Goal: Task Accomplishment & Management: Use online tool/utility

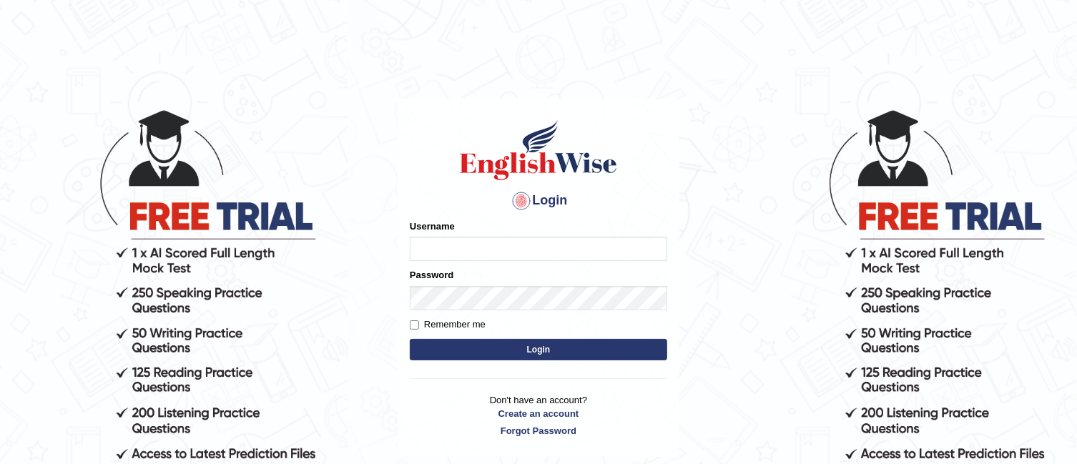
type input "TAKhalid"
click at [577, 346] on button "Login" at bounding box center [539, 349] width 258 height 21
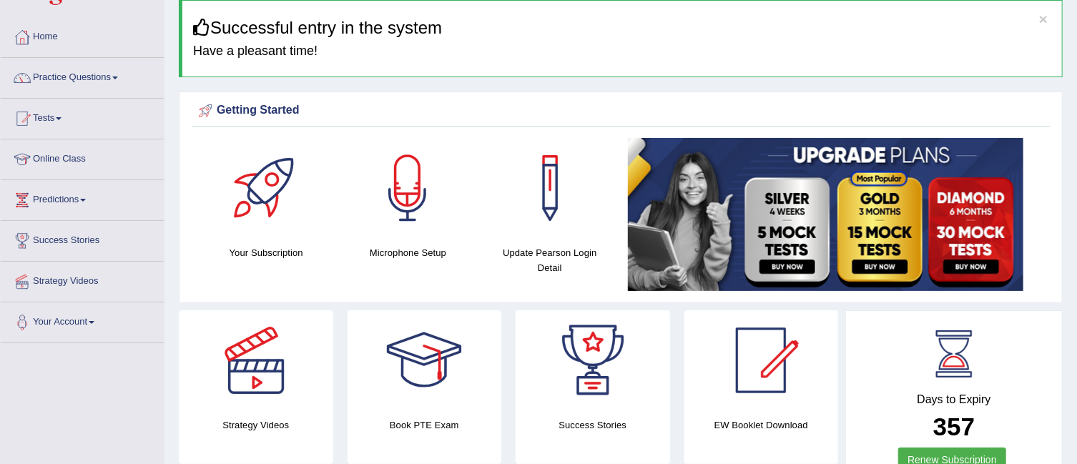
scroll to position [60, 0]
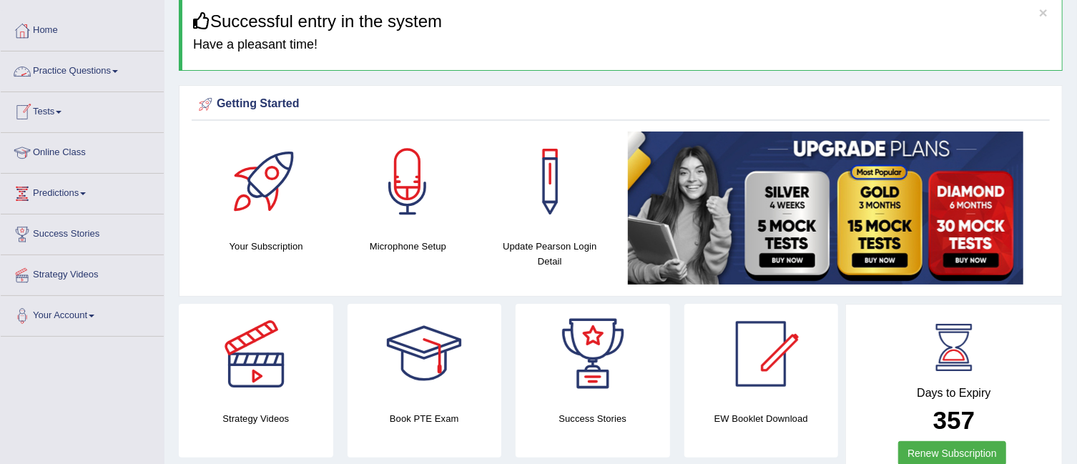
click at [77, 78] on link "Practice Questions" at bounding box center [82, 70] width 163 height 36
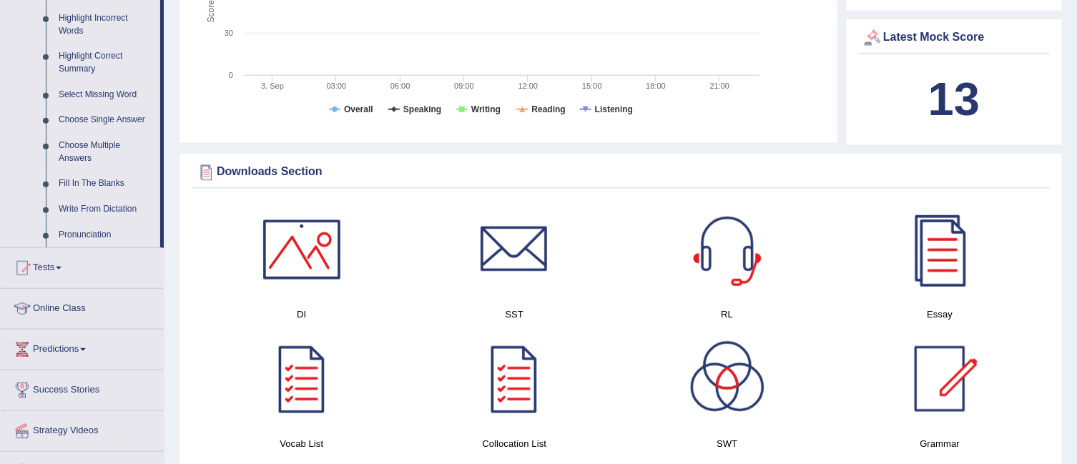
scroll to position [720, 0]
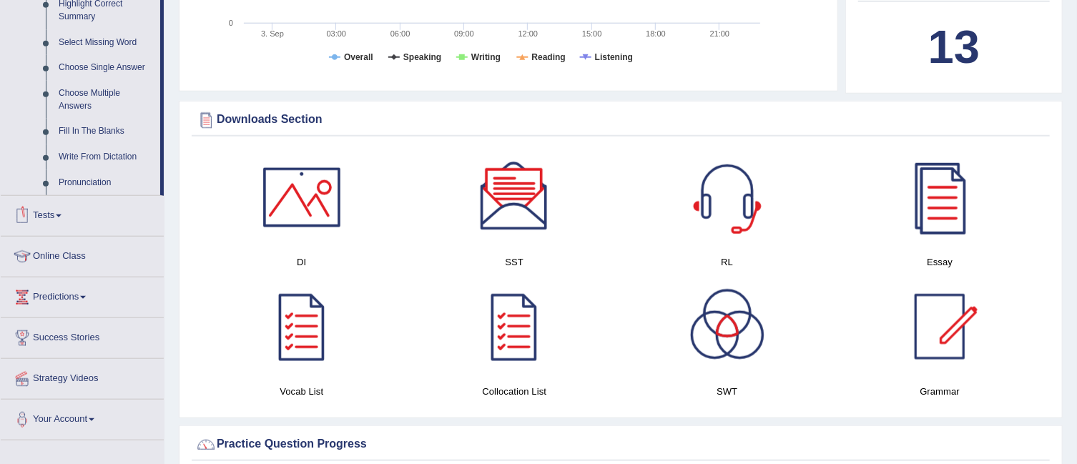
click at [66, 211] on link "Tests" at bounding box center [82, 214] width 163 height 36
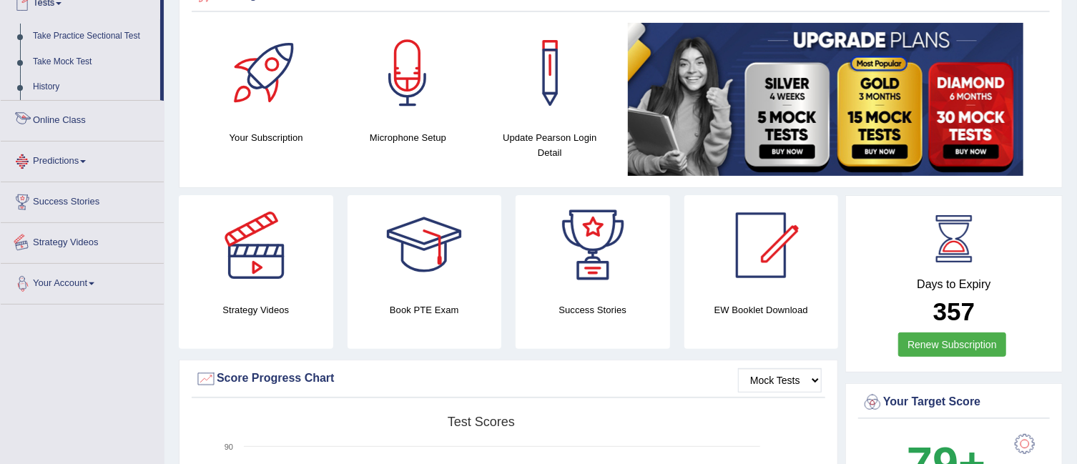
scroll to position [165, 0]
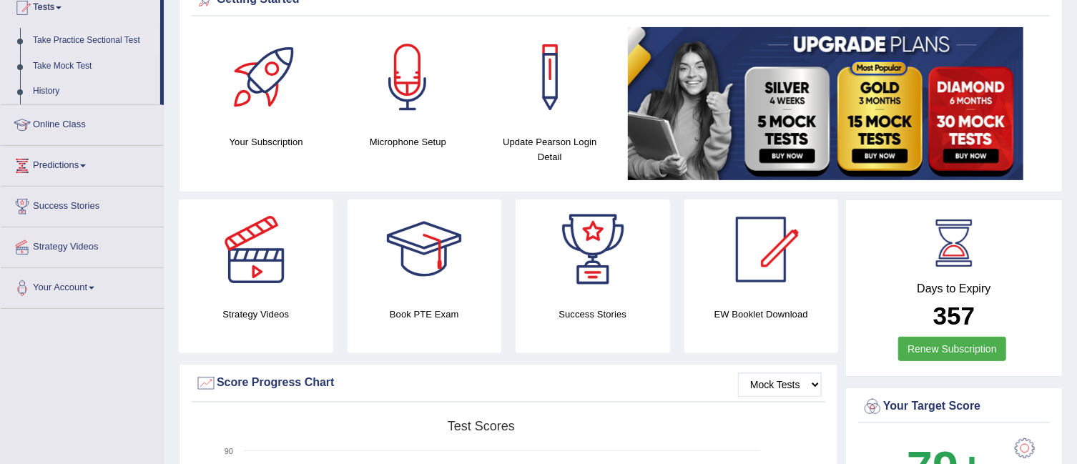
click at [109, 44] on link "Take Practice Sectional Test" at bounding box center [93, 41] width 134 height 26
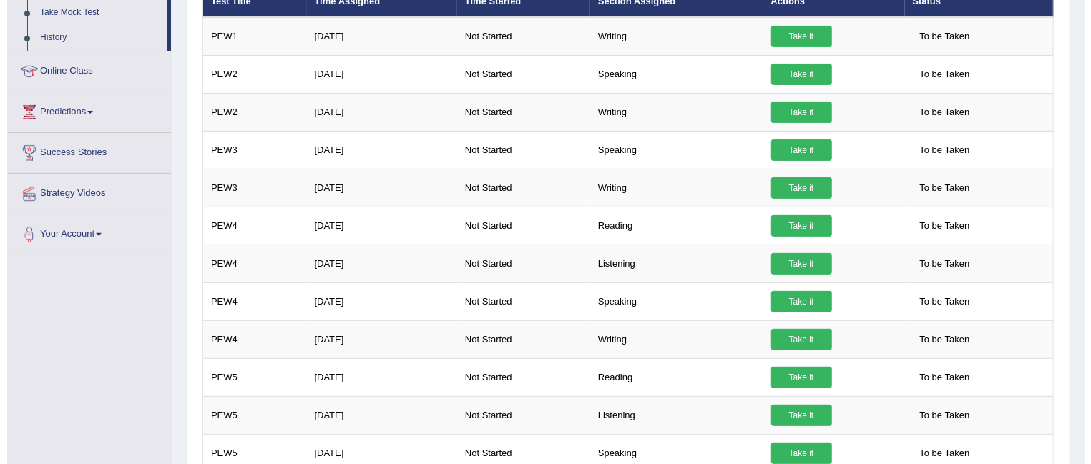
scroll to position [225, 0]
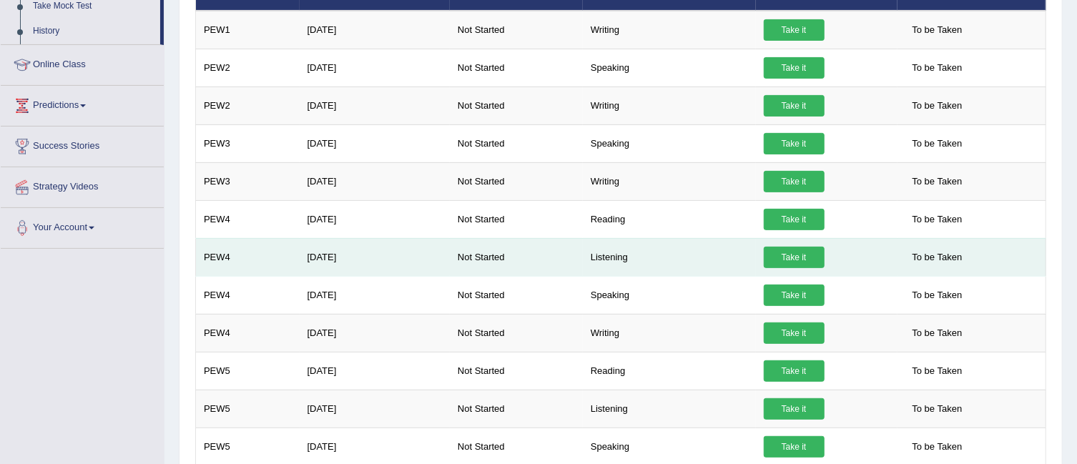
click at [798, 255] on link "Take it" at bounding box center [794, 257] width 61 height 21
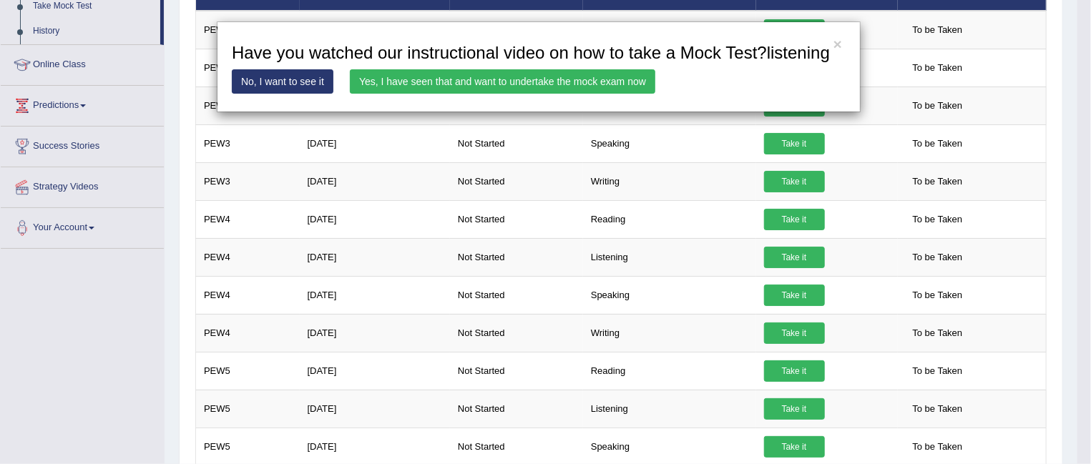
click at [495, 88] on link "Yes, I have seen that and want to undertake the mock exam now" at bounding box center [502, 81] width 305 height 24
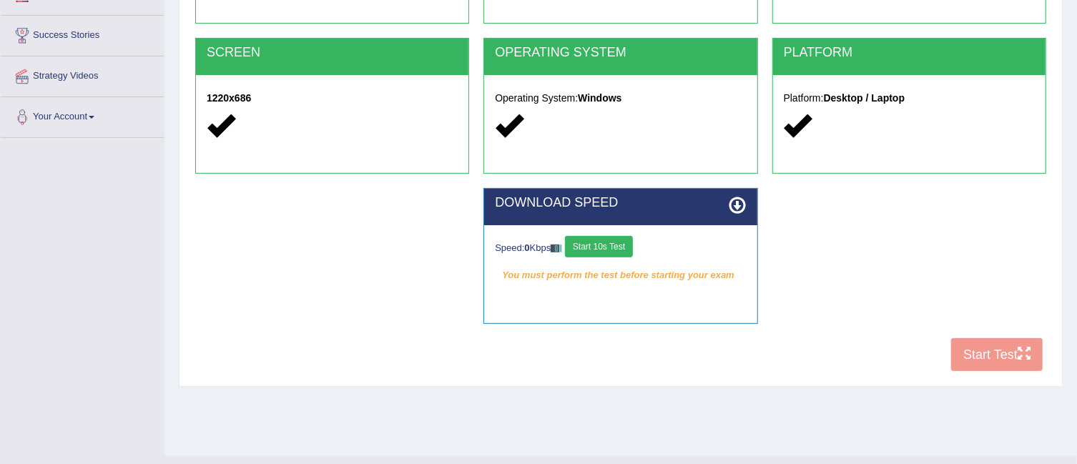
scroll to position [263, 0]
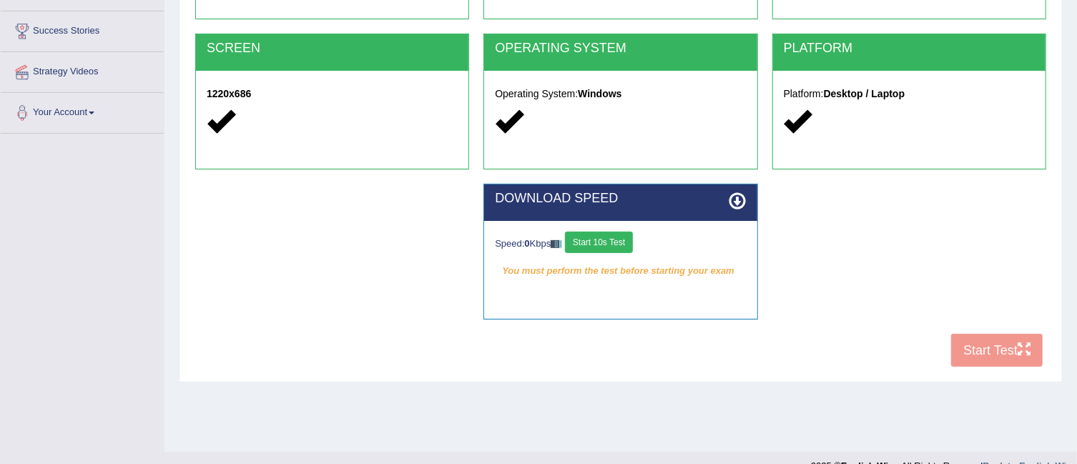
click at [624, 245] on button "Start 10s Test" at bounding box center [599, 242] width 68 height 21
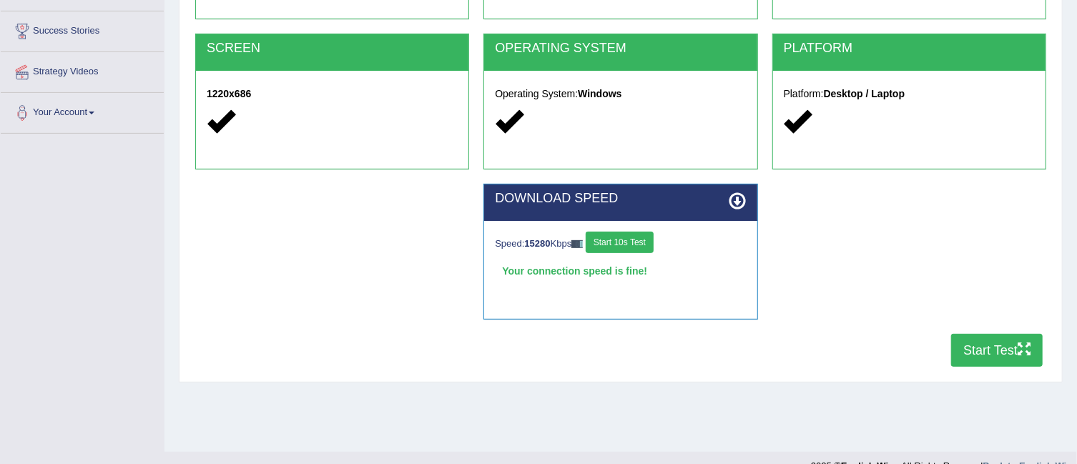
click at [998, 349] on button "Start Test" at bounding box center [997, 350] width 92 height 33
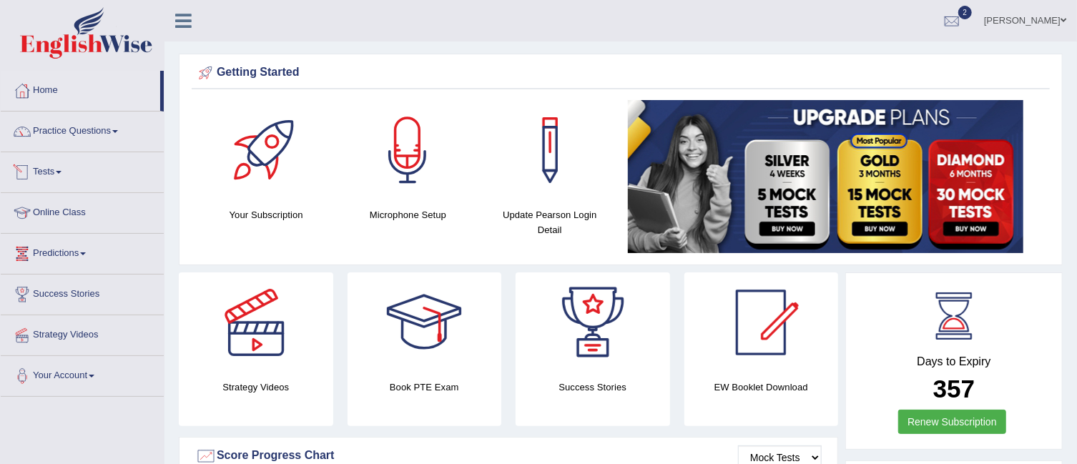
click at [66, 175] on link "Tests" at bounding box center [82, 170] width 163 height 36
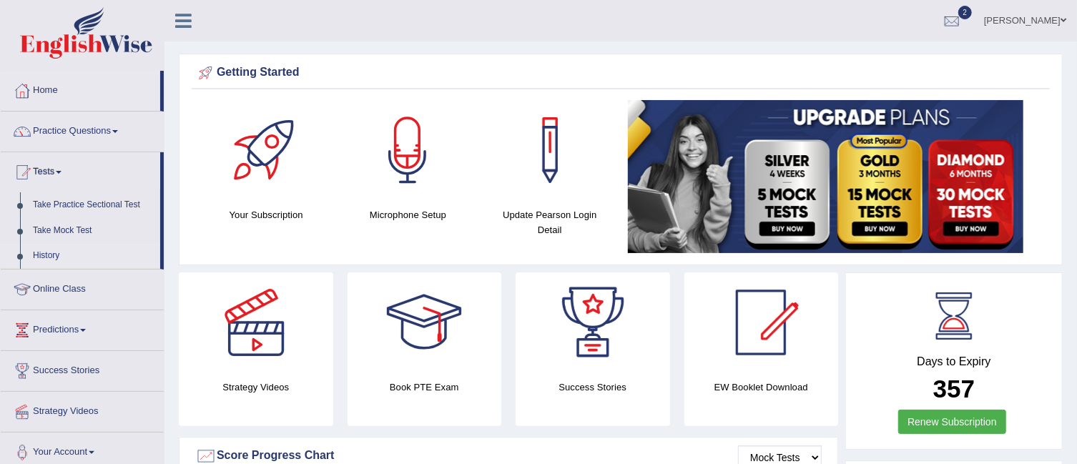
click at [47, 246] on link "History" at bounding box center [93, 256] width 134 height 26
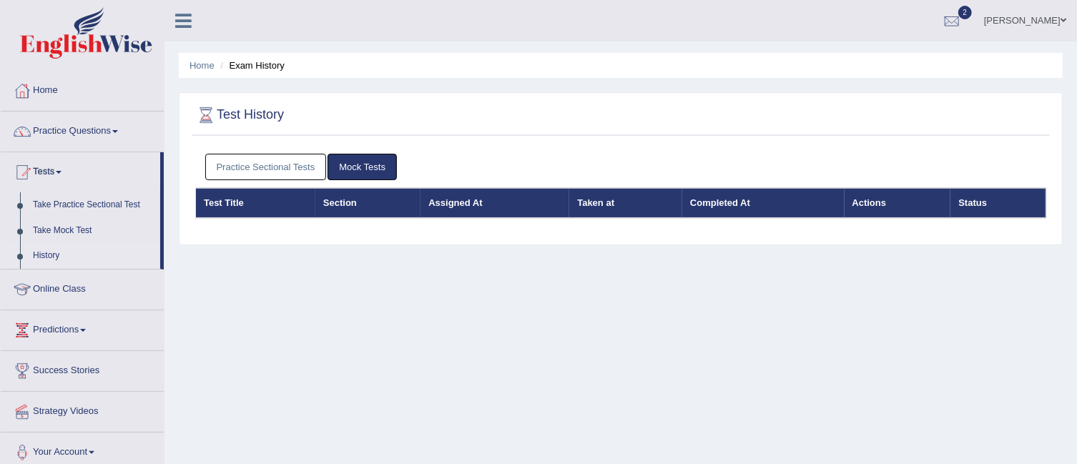
click at [313, 169] on link "Practice Sectional Tests" at bounding box center [266, 167] width 122 height 26
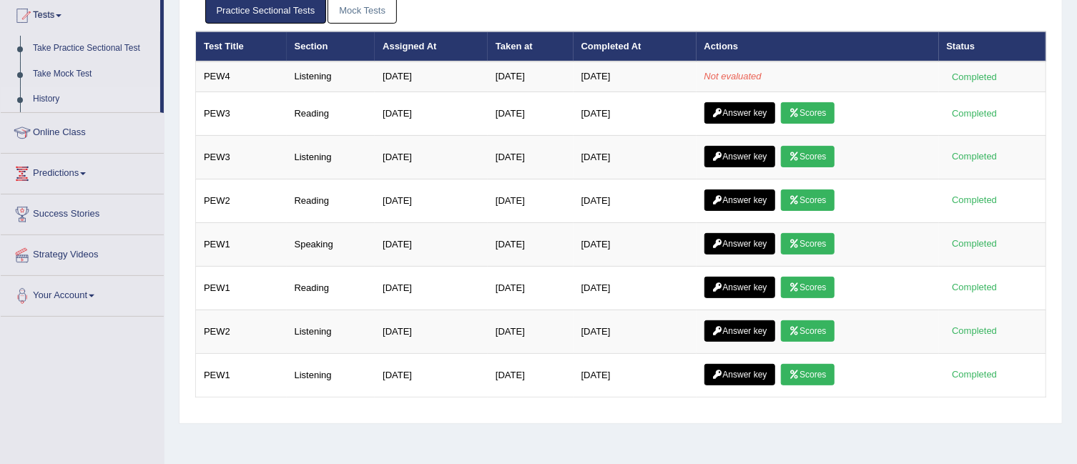
scroll to position [161, 0]
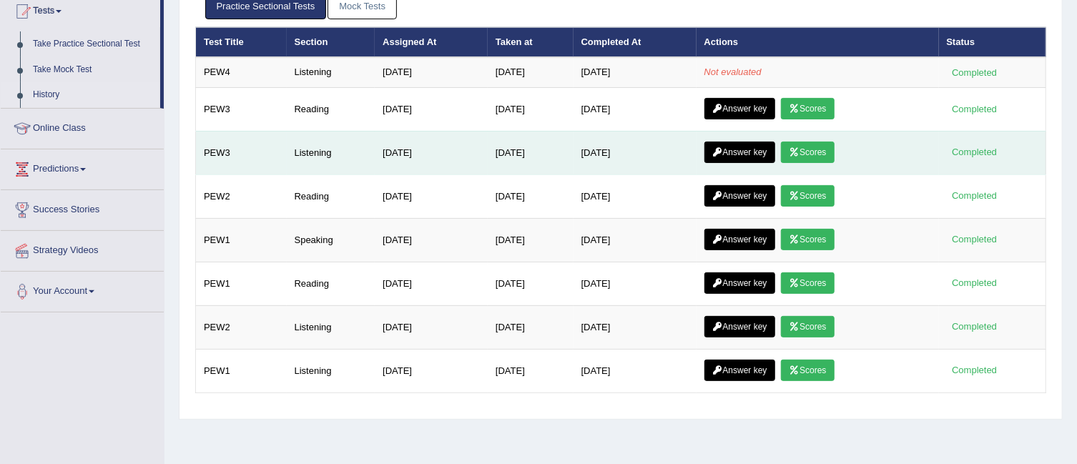
click at [810, 153] on link "Scores" at bounding box center [807, 152] width 53 height 21
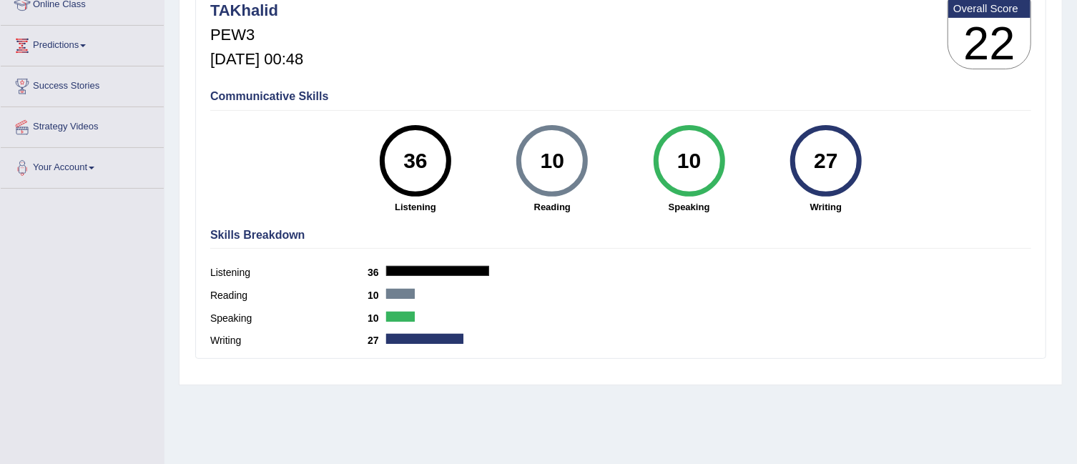
scroll to position [207, 0]
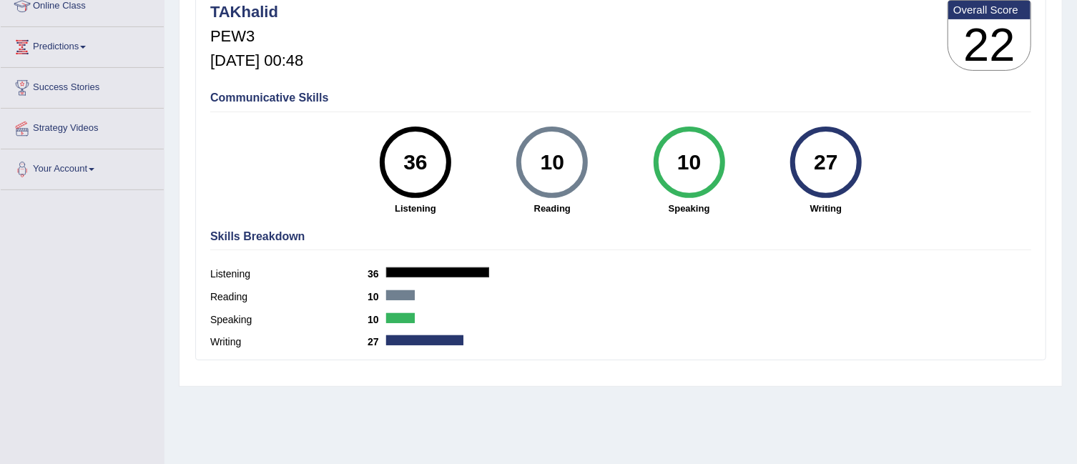
click at [452, 268] on div at bounding box center [437, 273] width 103 height 10
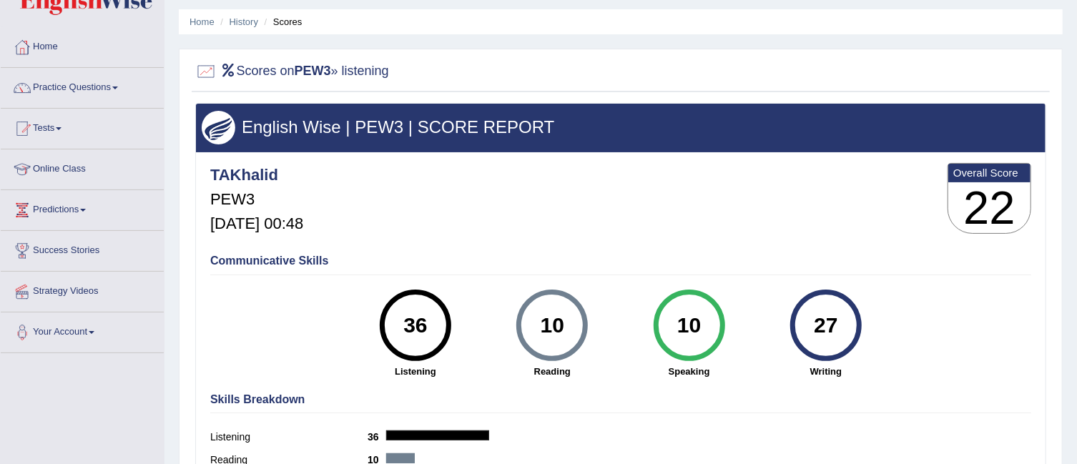
scroll to position [0, 0]
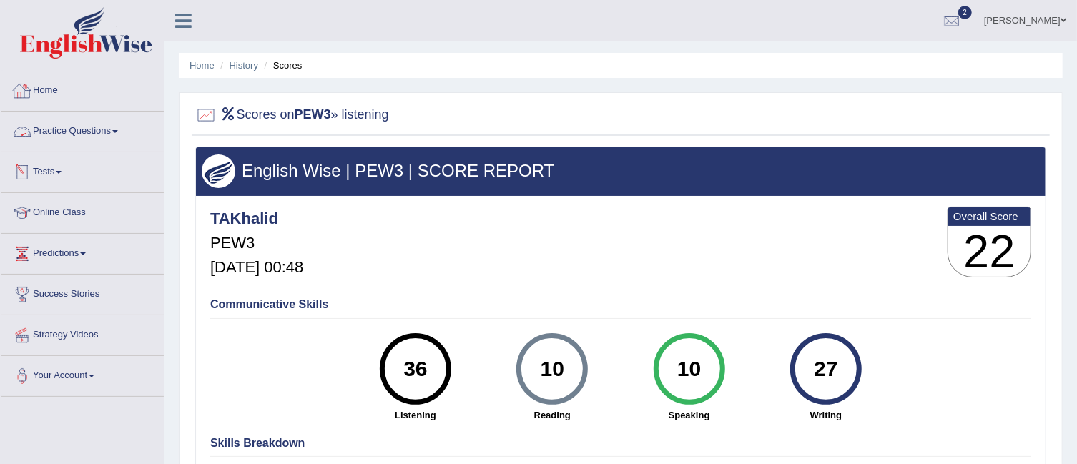
click at [65, 174] on link "Tests" at bounding box center [82, 170] width 163 height 36
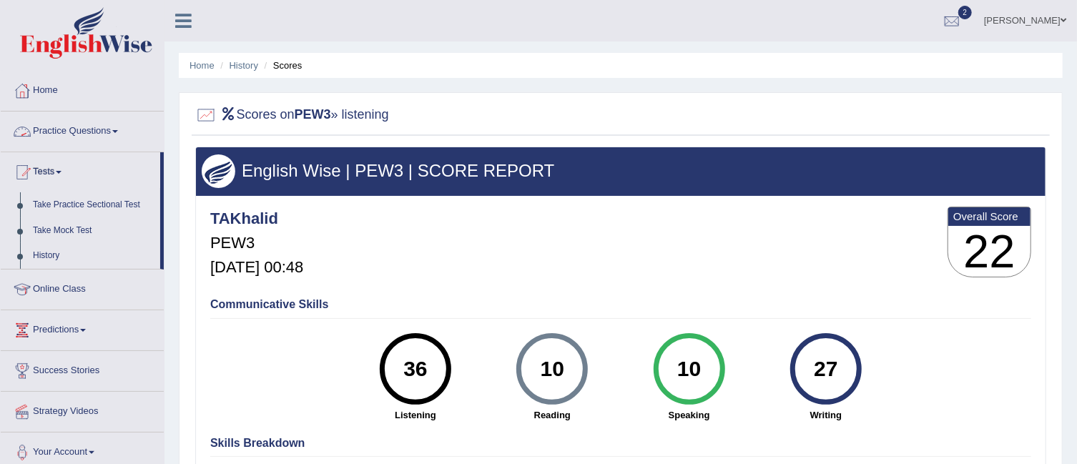
click at [124, 130] on link "Practice Questions" at bounding box center [82, 130] width 163 height 36
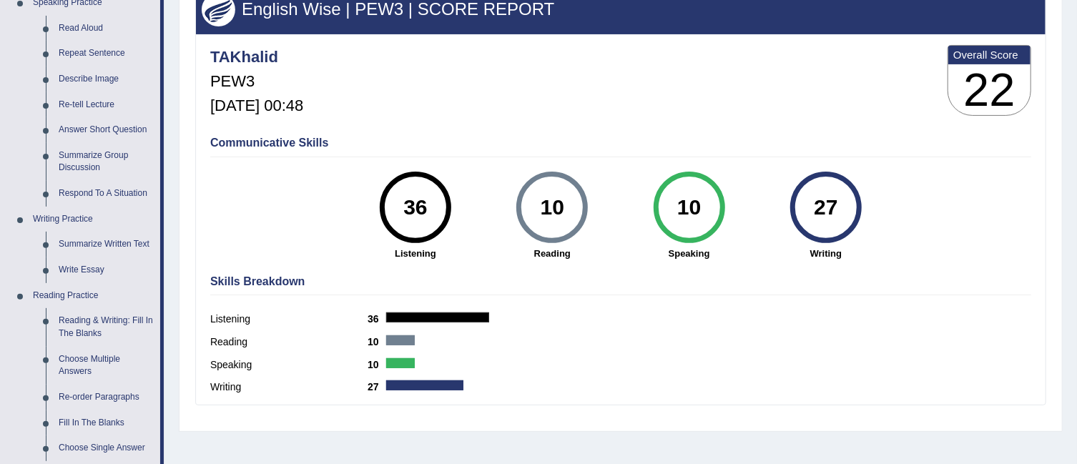
scroll to position [269, 0]
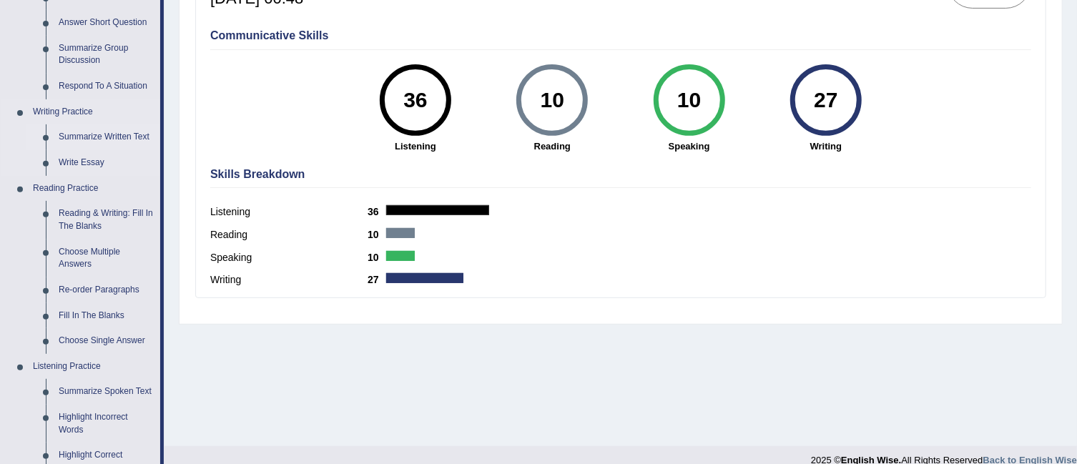
click at [129, 130] on link "Summarize Written Text" at bounding box center [106, 137] width 108 height 26
